Goal: Communication & Community: Participate in discussion

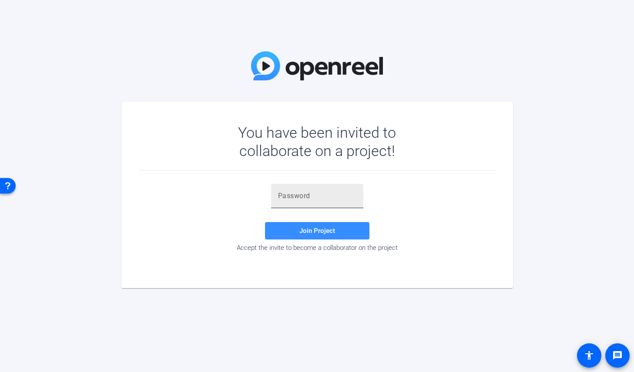
click at [311, 195] on input "text" at bounding box center [317, 196] width 78 height 10
paste input "ki#-mE"
type input "ki#-mE"
click at [318, 234] on span "Join Project" at bounding box center [317, 231] width 36 height 8
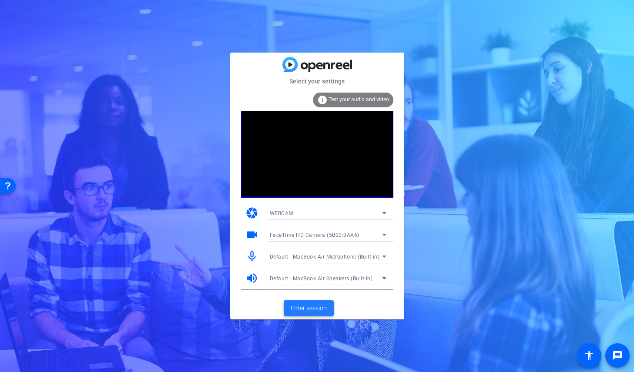
click at [314, 313] on span "Enter session" at bounding box center [309, 308] width 36 height 9
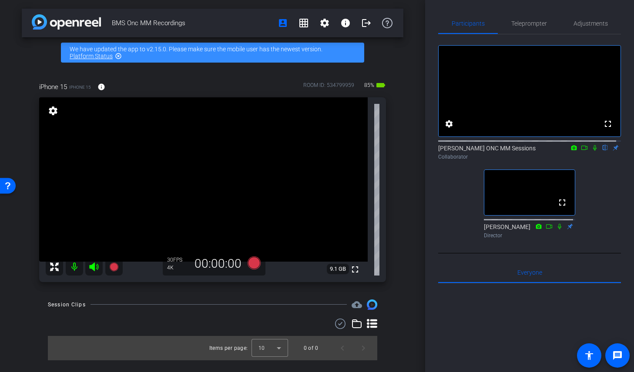
click at [591, 151] on icon at bounding box center [594, 148] width 7 height 6
click at [592, 151] on icon at bounding box center [594, 148] width 5 height 6
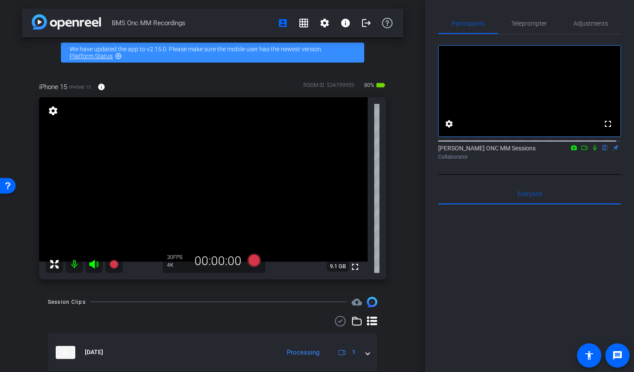
click at [581, 150] on icon at bounding box center [584, 148] width 6 height 4
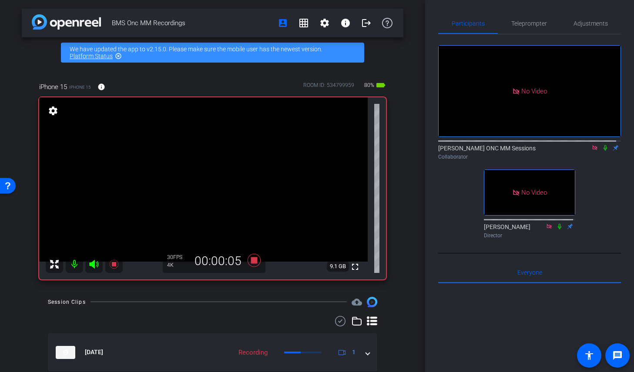
click at [603, 151] on icon at bounding box center [604, 148] width 3 height 6
click at [603, 151] on icon at bounding box center [605, 148] width 5 height 6
click at [603, 151] on icon at bounding box center [604, 148] width 3 height 6
click at [603, 151] on icon at bounding box center [605, 148] width 5 height 6
click at [602, 151] on icon at bounding box center [605, 148] width 7 height 6
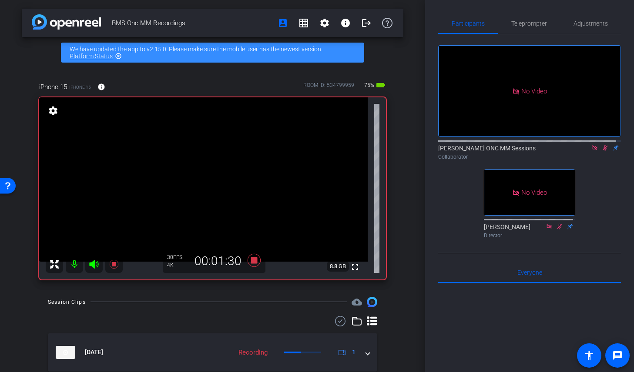
click at [602, 151] on icon at bounding box center [605, 148] width 7 height 6
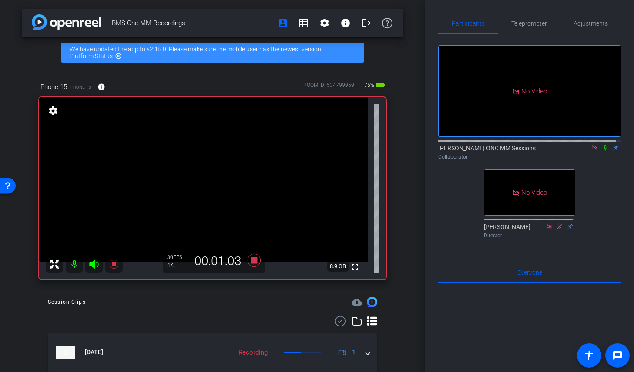
click at [602, 151] on icon at bounding box center [605, 148] width 7 height 6
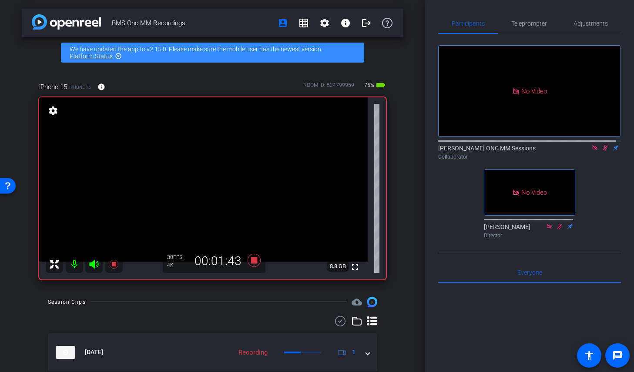
click at [602, 151] on icon at bounding box center [605, 148] width 7 height 6
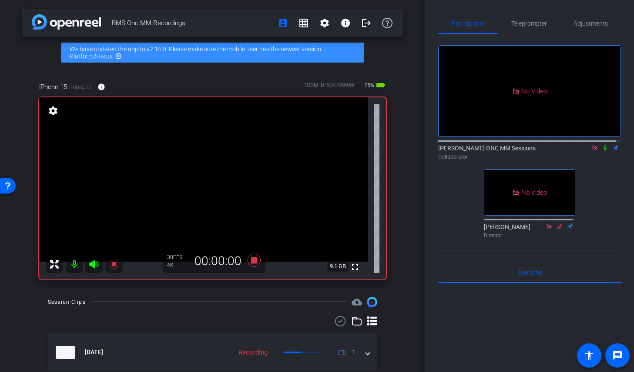
click at [602, 151] on icon at bounding box center [605, 148] width 7 height 6
click at [592, 150] on icon at bounding box center [594, 147] width 5 height 5
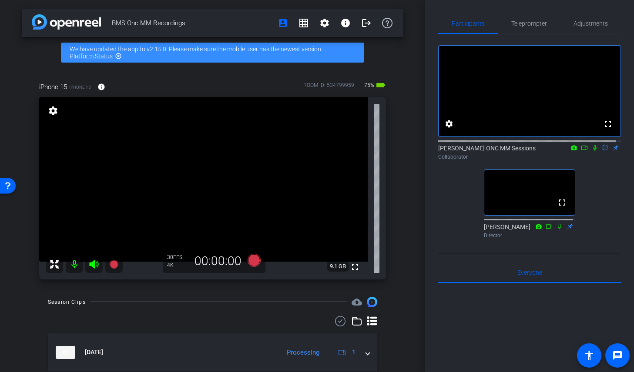
click at [581, 151] on icon at bounding box center [584, 148] width 7 height 6
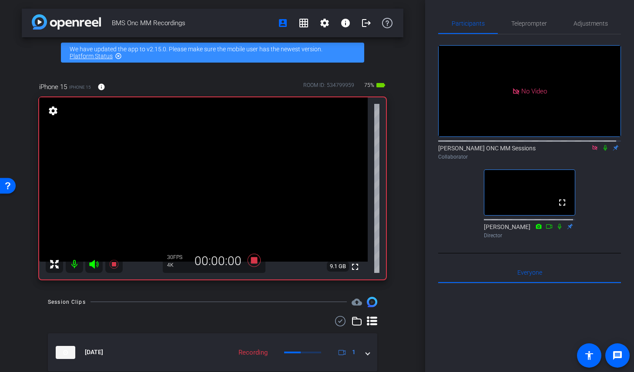
click at [602, 151] on icon at bounding box center [605, 148] width 7 height 6
click at [592, 150] on icon at bounding box center [594, 147] width 5 height 5
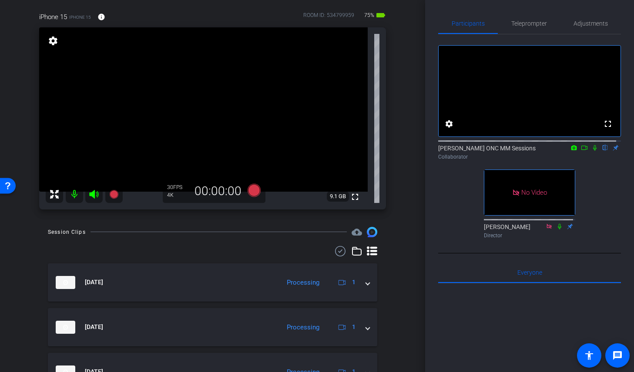
scroll to position [69, 0]
